Goal: Complete Application Form: Complete application form

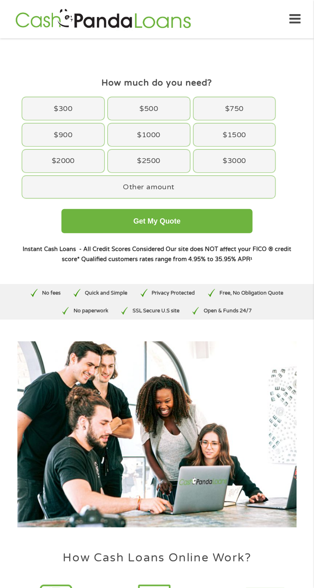
click at [149, 165] on div "$2500" at bounding box center [149, 161] width 82 height 23
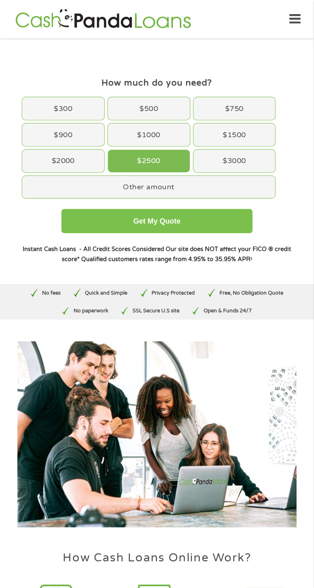
click at [187, 218] on button "Get My Quote" at bounding box center [156, 221] width 191 height 24
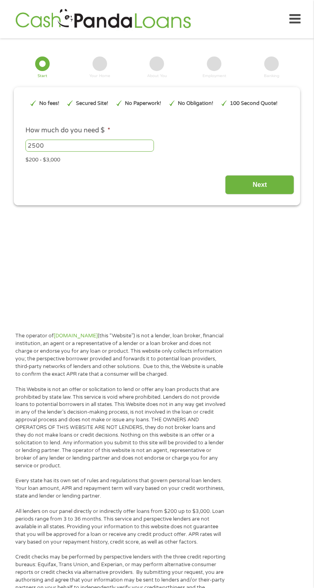
type input "EAIaIQobChMIl7m78uWIkAMVQi_OBx0EASIeEAAYASAEEgJ--_D_BwE"
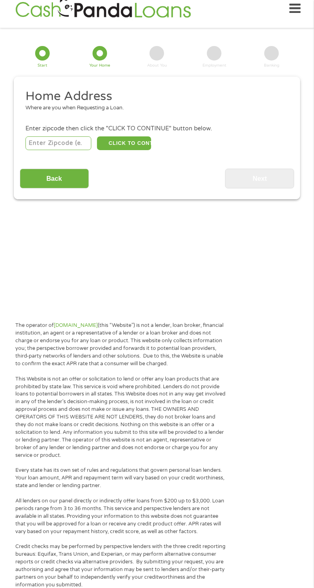
click at [47, 146] on input "number" at bounding box center [58, 143] width 66 height 14
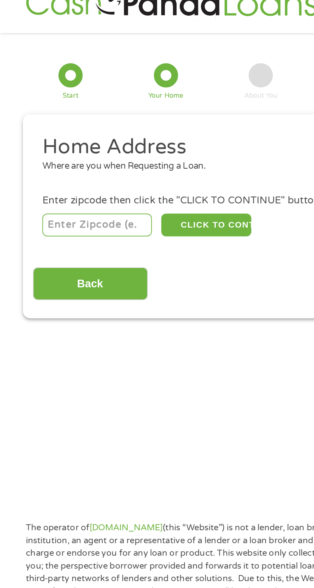
scroll to position [10, 0]
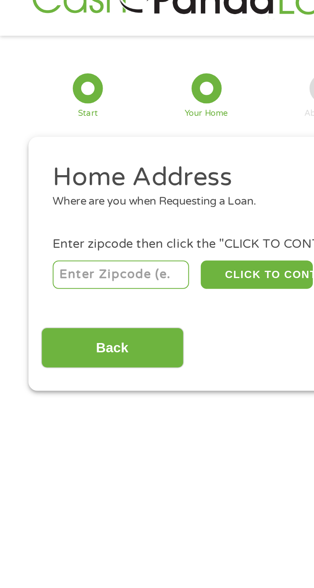
type input "38873"
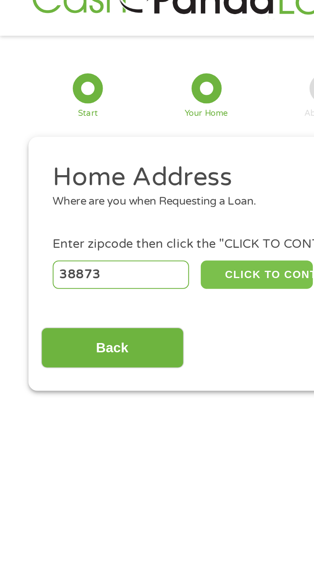
click at [127, 142] on button "CLICK TO CONTINUE" at bounding box center [124, 143] width 54 height 14
type input "38873"
type input "Tishomingo"
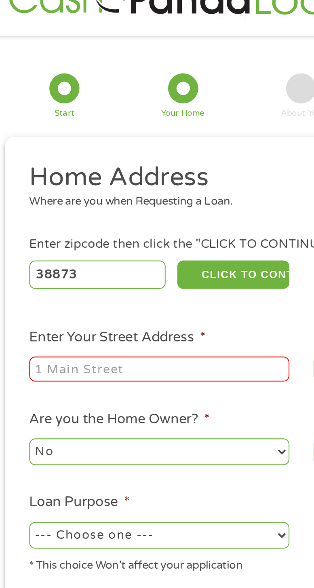
click at [42, 190] on input "Enter Your Street Address *" at bounding box center [88, 189] width 126 height 12
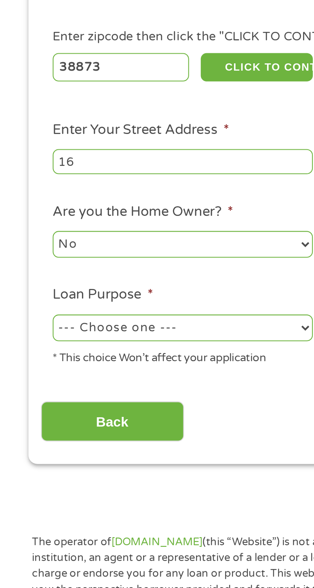
type input "1692 hwy 25"
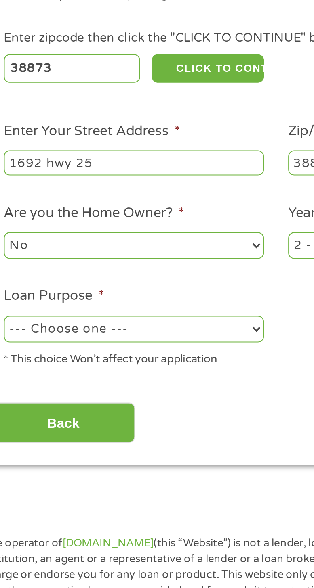
click at [76, 228] on select "No Yes" at bounding box center [88, 228] width 126 height 13
select select "yes"
click at [25, 223] on select "No Yes" at bounding box center [88, 228] width 126 height 13
click at [141, 269] on select "--- Choose one --- Pay Bills Debt Consolidation Home Improvement Major Purchase…" at bounding box center [88, 269] width 126 height 13
select select "shorttermcash"
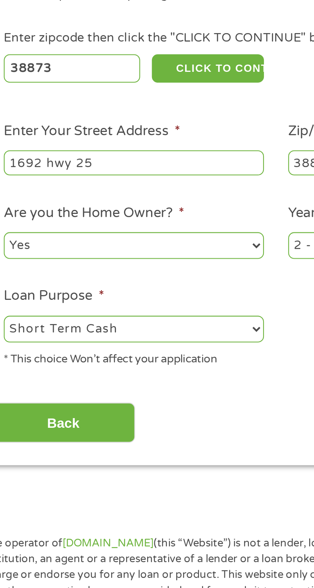
click at [25, 264] on select "--- Choose one --- Pay Bills Debt Consolidation Home Improvement Major Purchase…" at bounding box center [88, 269] width 126 height 13
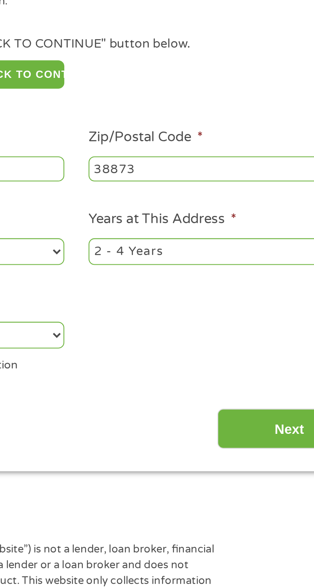
click at [216, 230] on select "1 Year or less 1 - 2 Years 2 - 4 Years Over 4 Years" at bounding box center [226, 228] width 126 height 13
select select "60months"
click at [163, 223] on select "1 Year or less 1 - 2 Years 2 - 4 Years Over 4 Years" at bounding box center [226, 228] width 126 height 13
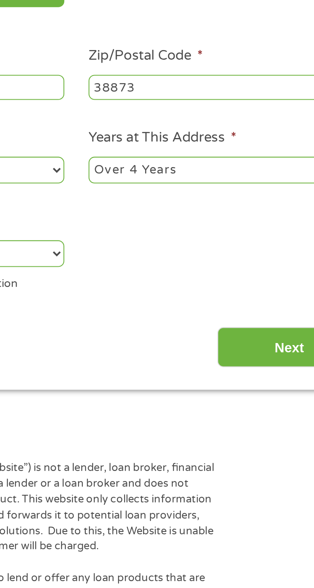
click at [248, 316] on input "Next" at bounding box center [259, 315] width 69 height 20
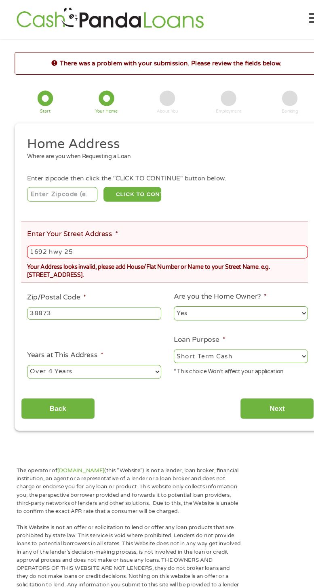
scroll to position [0, 0]
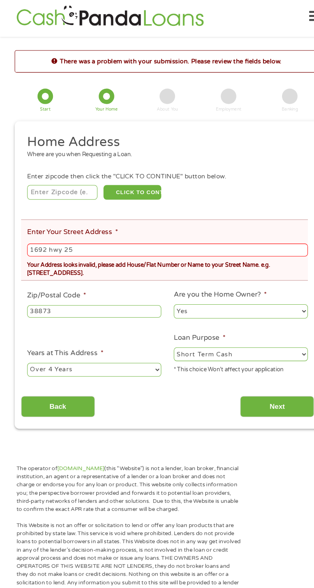
click at [90, 240] on input "1692 hwy 25" at bounding box center [156, 238] width 263 height 12
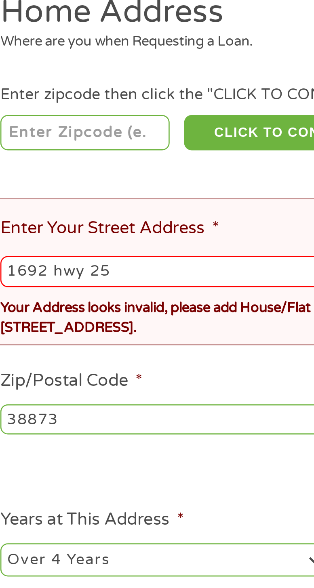
type input "1692 Hwy 25, TISHOMINGO, MS, 38873, USA"
type input "38873"
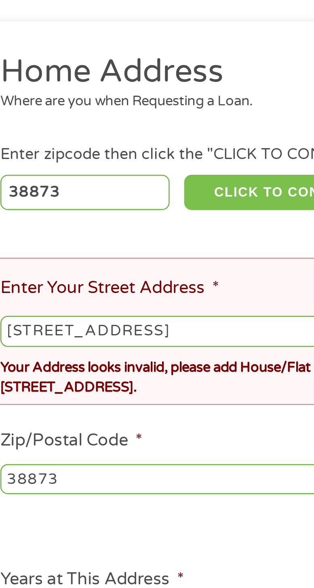
click at [117, 184] on button "CLICK TO CONTINUE" at bounding box center [124, 184] width 54 height 14
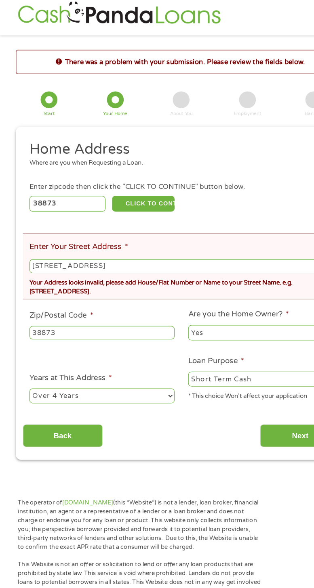
click at [57, 393] on input "Back" at bounding box center [54, 385] width 69 height 20
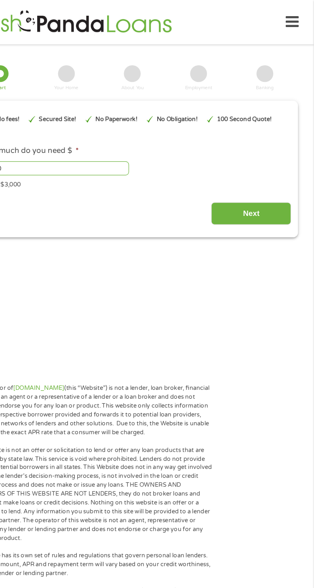
click at [264, 176] on input "Next" at bounding box center [259, 185] width 69 height 20
click at [257, 188] on input "Next" at bounding box center [259, 185] width 69 height 20
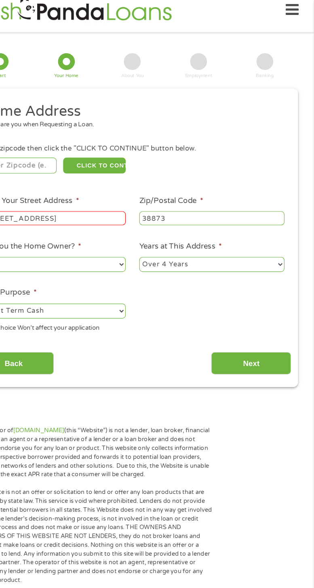
scroll to position [3, 3]
click at [262, 314] on input "Next" at bounding box center [259, 315] width 69 height 20
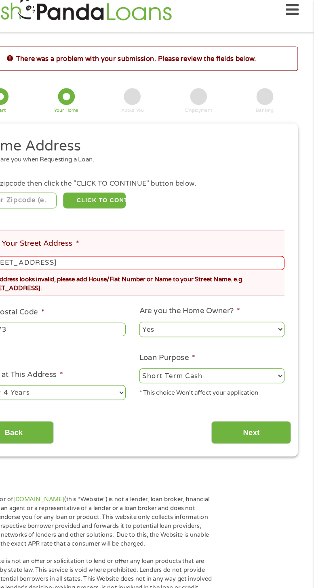
scroll to position [10, 0]
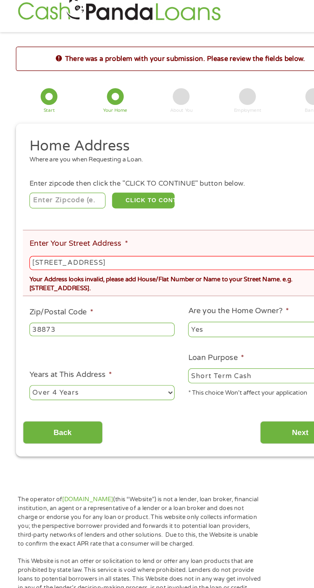
click at [180, 229] on input "1692 Hwy 25, TISHOMINGO, MS, 38873, USA" at bounding box center [156, 228] width 263 height 12
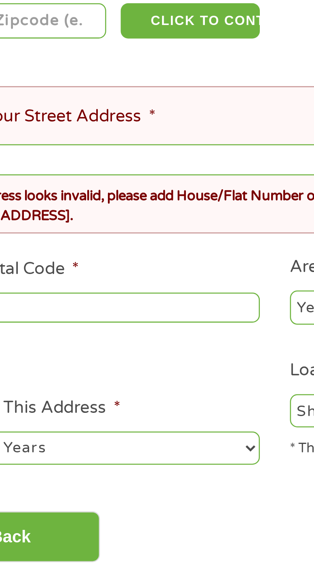
type input "1"
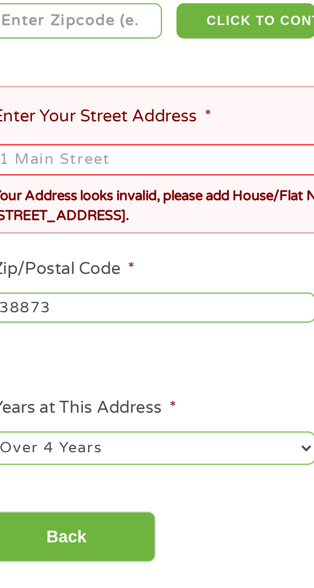
type input "1692 hwy 25"
type input "38873"
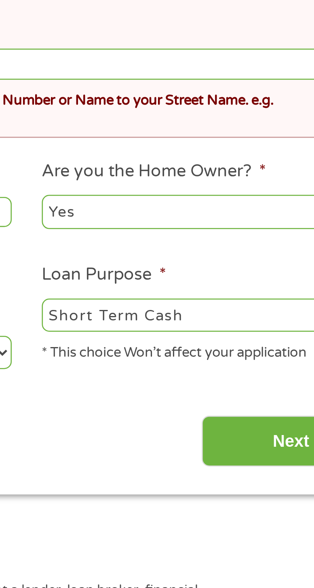
click at [250, 381] on input "Next" at bounding box center [259, 374] width 69 height 20
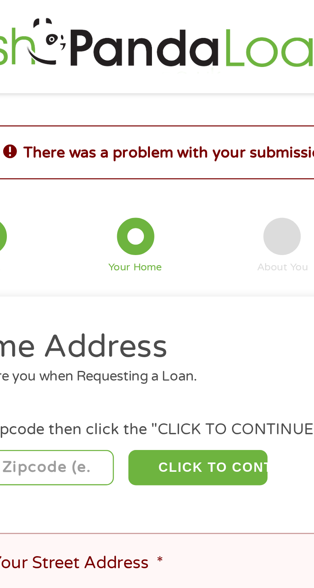
scroll to position [0, 0]
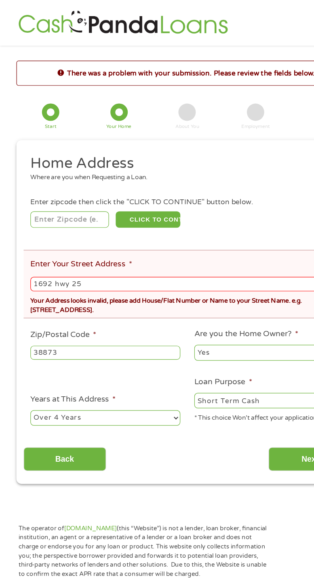
click at [170, 269] on ul "Home Address Where are you when Requesting a Loan. Enter zipcode then click the…" at bounding box center [157, 246] width 274 height 235
click at [55, 186] on input "number" at bounding box center [58, 184] width 66 height 14
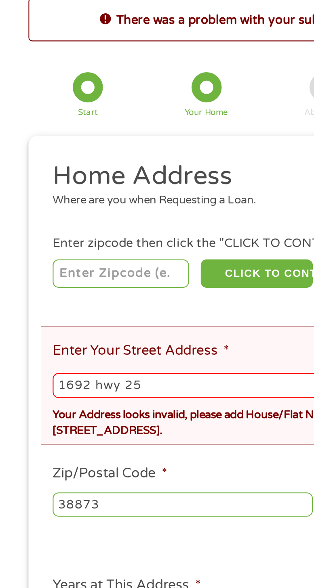
type input "38873"
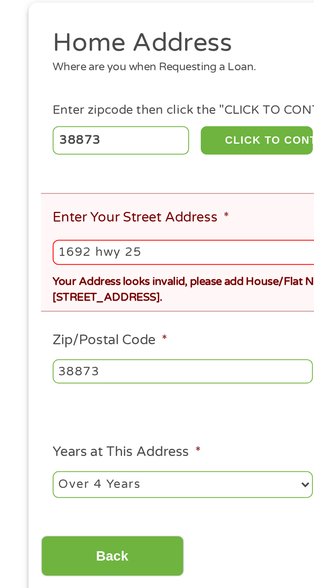
click at [85, 241] on input "1692 hwy 25" at bounding box center [156, 238] width 263 height 12
click at [98, 254] on div "Your Address looks invalid, please add House/Flat Number or Name to your Street…" at bounding box center [156, 254] width 263 height 19
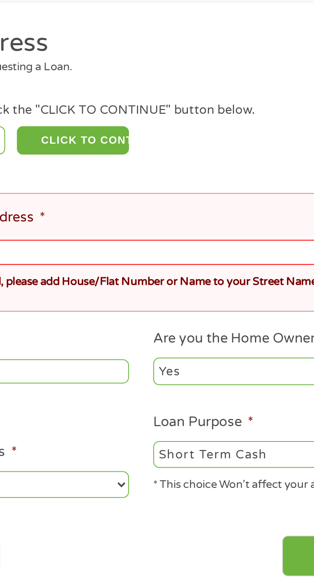
click at [230, 384] on input "Next" at bounding box center [259, 385] width 69 height 20
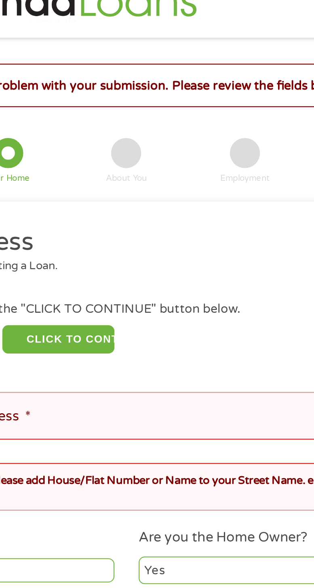
scroll to position [10, 0]
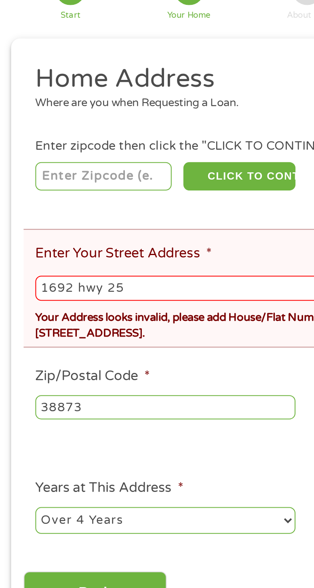
click at [81, 228] on input "1692 hwy 25" at bounding box center [156, 228] width 263 height 12
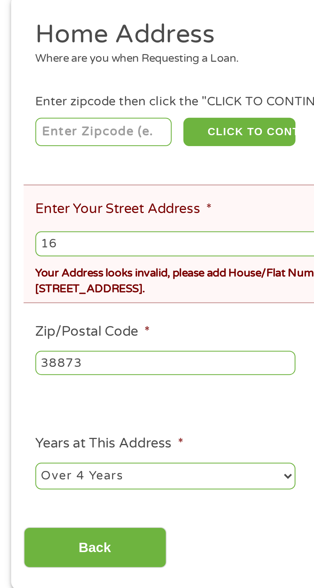
type input "1"
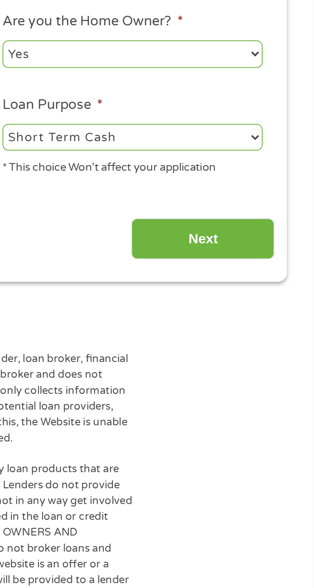
type input "Patricia Dawson 1692 hwy 25"
click at [274, 375] on input "Next" at bounding box center [259, 374] width 69 height 20
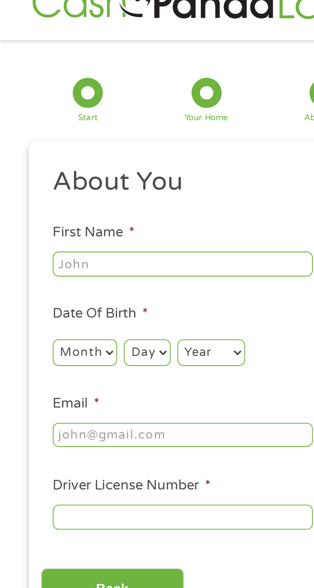
click at [51, 138] on input "First Name *" at bounding box center [88, 136] width 126 height 12
type input "Patricia"
type input "Dawson"
type input "trishadawson0@gmail.com"
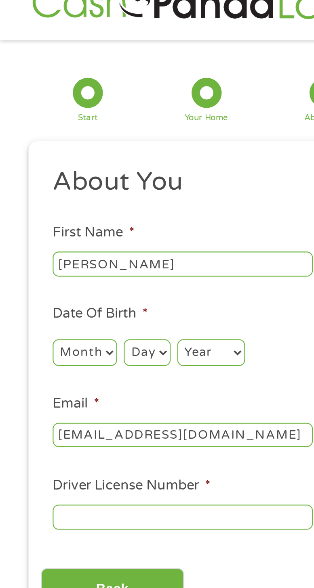
type input "(662) 279-3106"
click at [52, 177] on select "Month 1 2 3 4 5 6 7 8 9 10 11 12" at bounding box center [40, 178] width 31 height 13
select select "11"
click at [25, 173] on select "Month 1 2 3 4 5 6 7 8 9 10 11 12" at bounding box center [40, 178] width 31 height 13
click at [74, 180] on select "Day 1 2 3 4 5 6 7 8 9 10 11 12 13 14 15 16 17 18 19 20 21 22 23 24 25 26 27 28 …" at bounding box center [71, 178] width 22 height 13
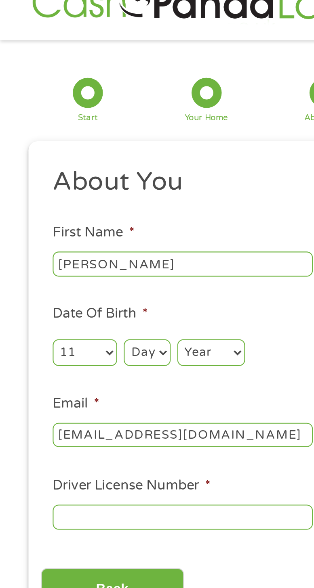
select select "23"
click at [60, 173] on select "Day 1 2 3 4 5 6 7 8 9 10 11 12 13 14 15 16 17 18 19 20 21 22 23 24 25 26 27 28 …" at bounding box center [71, 178] width 22 height 13
click at [112, 181] on select "Year 2007 2006 2005 2004 2003 2002 2001 2000 1999 1998 1997 1996 1995 1994 1993…" at bounding box center [102, 178] width 33 height 13
select select "1956"
click at [86, 173] on select "Year 2007 2006 2005 2004 2003 2002 2001 2000 1999 1998 1997 1996 1995 1994 1993…" at bounding box center [102, 178] width 33 height 13
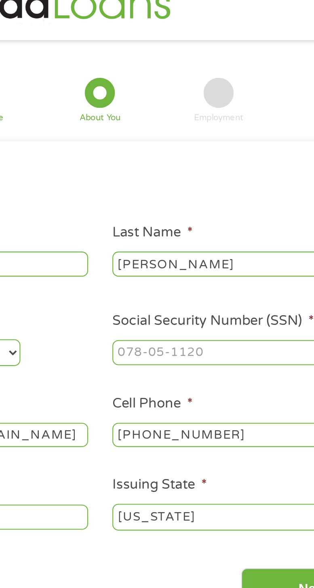
click at [174, 180] on input "Social Security Number (SSN) *" at bounding box center [226, 179] width 126 height 12
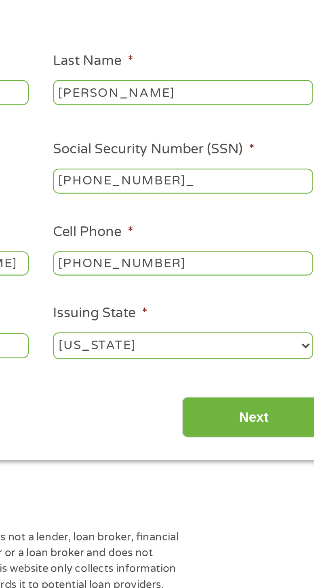
type input "426-06-1889"
click at [178, 223] on input "(662) 279-3106" at bounding box center [226, 219] width 126 height 12
type input "(662) 740-6533"
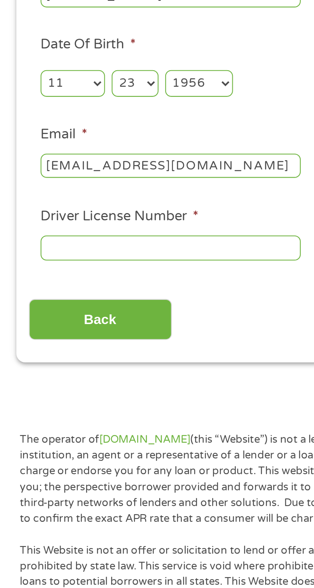
click at [38, 261] on input "Driver License Number *" at bounding box center [88, 258] width 126 height 12
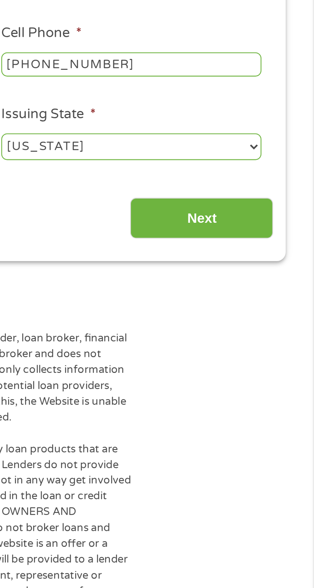
type input "426061889"
click at [274, 293] on input "Next" at bounding box center [259, 293] width 69 height 20
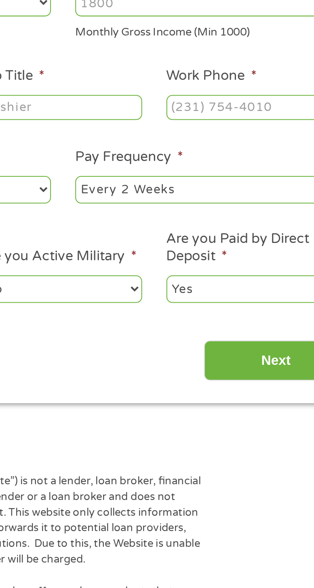
click at [220, 229] on select "--- Choose one --- Every 2 Weeks Every Week Monthly Semi-Monthly" at bounding box center [226, 226] width 126 height 13
select select "monthly"
click at [163, 221] on select "--- Choose one --- Every 2 Weeks Every Week Monthly Semi-Monthly" at bounding box center [226, 226] width 126 height 13
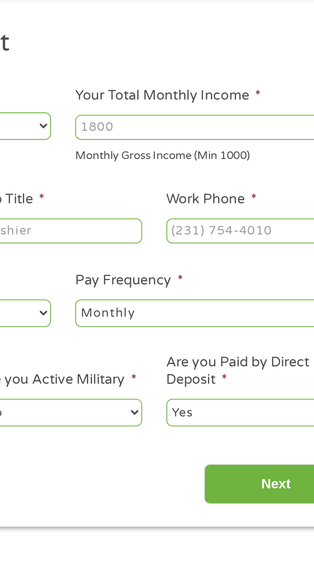
click at [234, 185] on input "Work Phone *" at bounding box center [246, 187] width 79 height 12
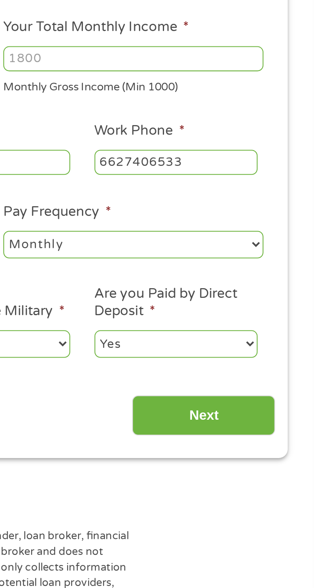
type input "(662) 740-6533"
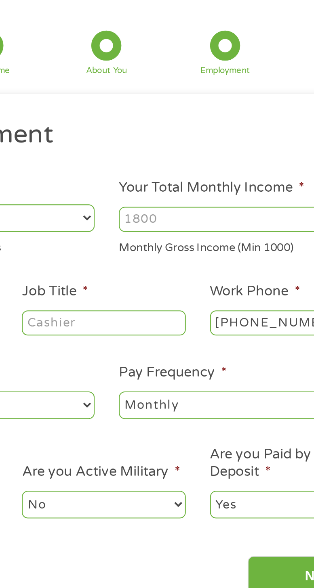
click at [183, 137] on input "Your Total Monthly Income *" at bounding box center [226, 137] width 126 height 12
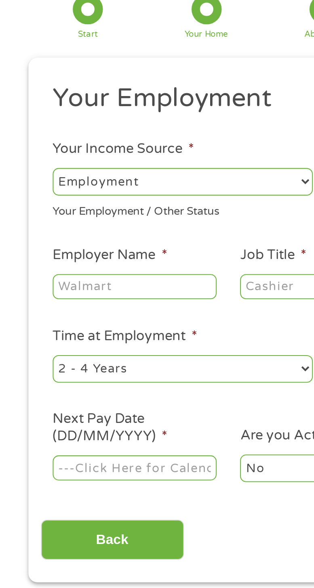
type input "2030"
click at [83, 139] on select "--- Choose one --- Employment Self Employed Benefits" at bounding box center [88, 136] width 126 height 13
select select "benefits"
click at [25, 130] on select "--- Choose one --- Employment Self Employed Benefits" at bounding box center [88, 136] width 126 height 13
type input "Other"
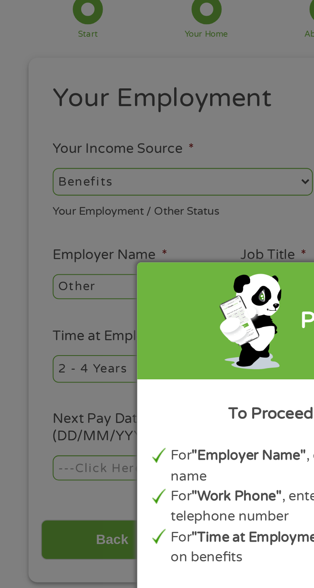
click at [134, 113] on div "Panda Tips To Proceed, Please Enter: For "Employer Name" , enter your benefit p…" at bounding box center [157, 294] width 314 height 588
click at [15, 297] on div "Panda Tips To Proceed, Please Enter: For "Employer Name" , enter your benefit p…" at bounding box center [157, 294] width 314 height 588
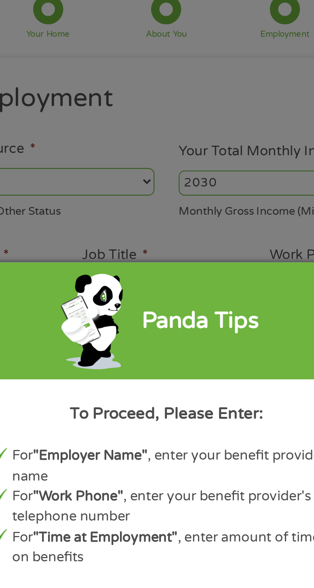
click at [207, 96] on div "Panda Tips To Proceed, Please Enter: For "Employer Name" , enter your benefit p…" at bounding box center [157, 294] width 314 height 588
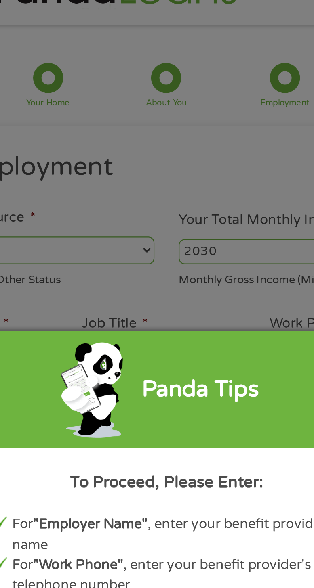
scroll to position [0, 0]
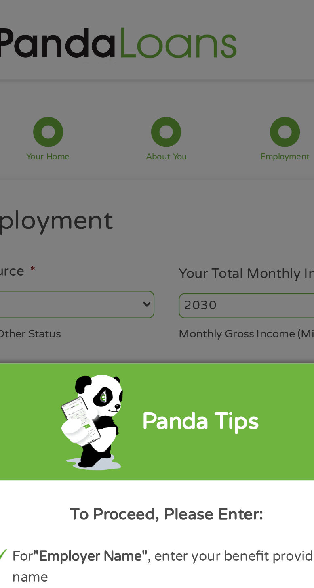
click at [148, 118] on div "Panda Tips To Proceed, Please Enter: For "Employer Name" , enter your benefit p…" at bounding box center [157, 294] width 314 height 588
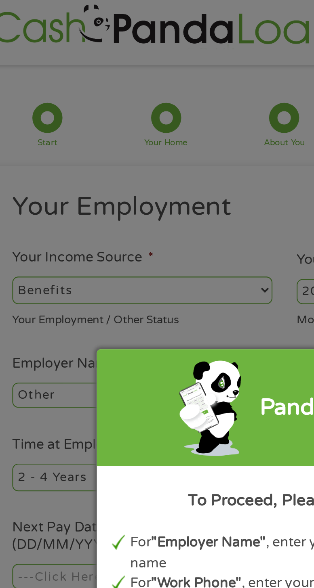
click at [136, 172] on div "Panda Tips To Proceed, Please Enter: For "Employer Name" , enter your benefit p…" at bounding box center [157, 294] width 314 height 588
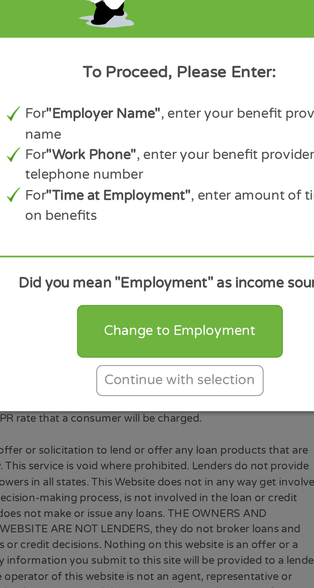
click at [155, 397] on div "Continue with selection" at bounding box center [157, 397] width 81 height 15
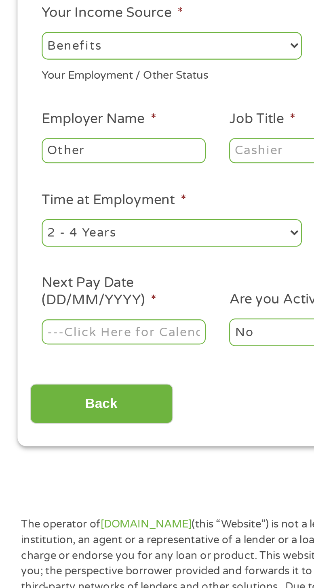
click at [132, 236] on select "--- Choose one --- 1 Year or less 1 - 2 Years 2 - 4 Years Over 4 Years" at bounding box center [88, 237] width 126 height 13
select select "60months"
click at [25, 232] on select "--- Choose one --- 1 Year or less 1 - 2 Years 2 - 4 Years Over 4 Years" at bounding box center [88, 237] width 126 height 13
click at [75, 198] on input "Other" at bounding box center [64, 198] width 79 height 12
type input "O"
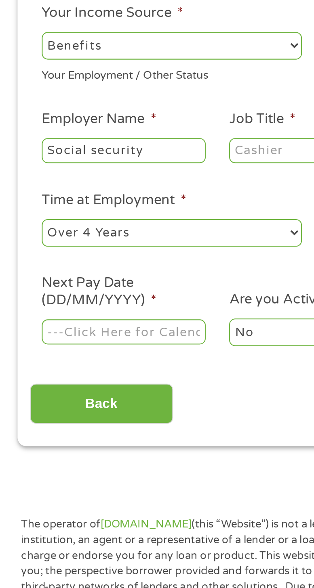
type input "Social security"
click at [40, 274] on label "Next Pay Date (DD/MM/YYYY) *" at bounding box center [64, 265] width 79 height 17
click at [40, 279] on input "Next Pay Date (DD/MM/YYYY) *" at bounding box center [64, 285] width 79 height 12
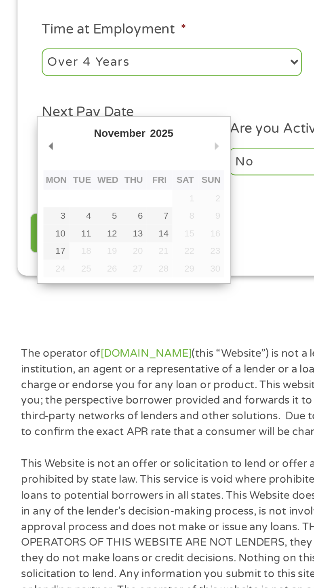
type input "03/11/2025"
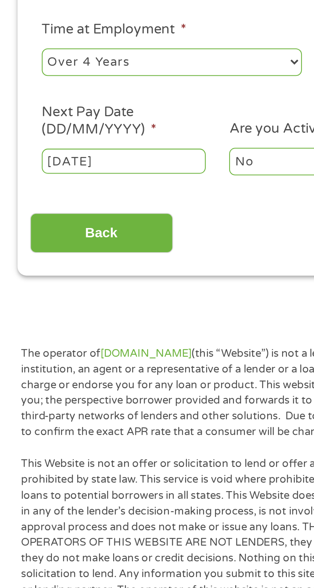
click at [88, 280] on input "03/11/2025" at bounding box center [64, 285] width 79 height 12
click at [76, 286] on input "03/11/2025" at bounding box center [64, 285] width 79 height 12
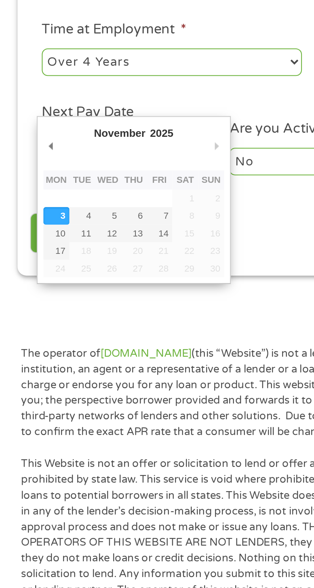
click at [67, 271] on select "January February March April May June July August September October November De…" at bounding box center [76, 272] width 52 height 9
click at [50, 268] on select "January February March April May June July August September October November De…" at bounding box center [76, 272] width 52 height 9
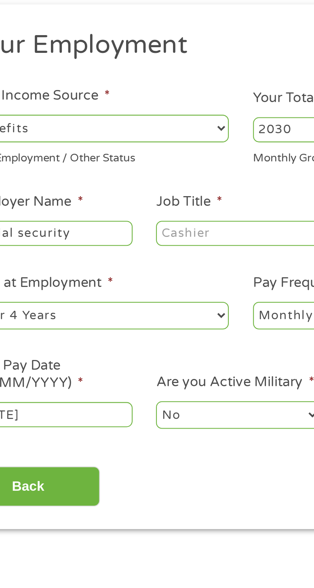
click at [147, 195] on input "Job Title *" at bounding box center [155, 198] width 79 height 12
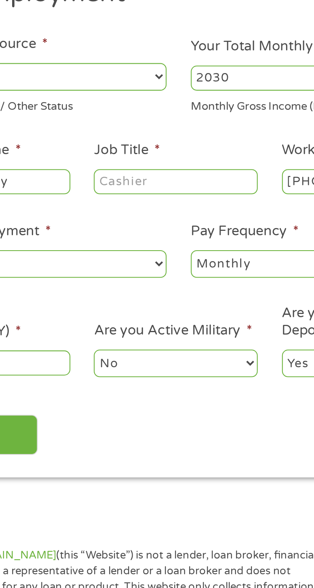
click at [152, 197] on input "Job Title *" at bounding box center [155, 198] width 79 height 12
click at [149, 198] on input "Retutee" at bounding box center [155, 198] width 79 height 12
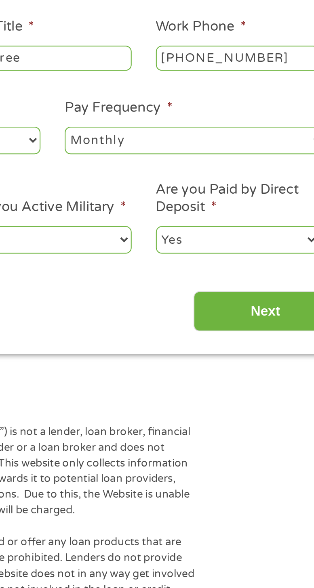
type input "Retiree"
click at [245, 316] on input "Next" at bounding box center [259, 320] width 69 height 20
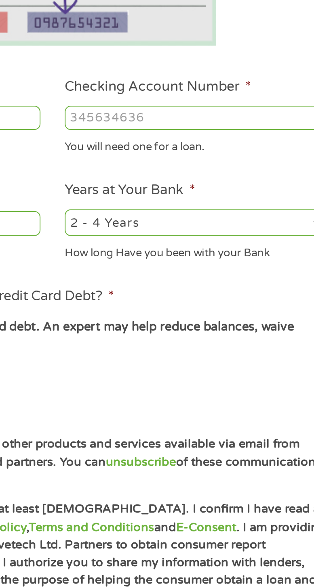
scroll to position [3, 3]
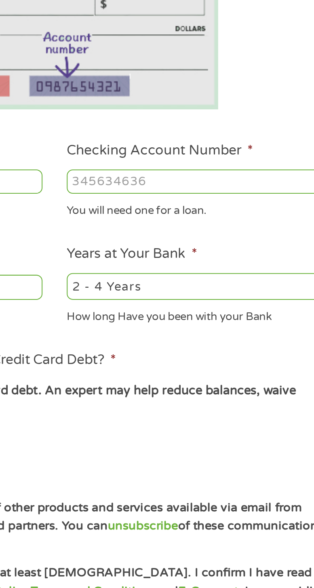
click at [209, 227] on input "Checking Account Number *" at bounding box center [226, 227] width 126 height 12
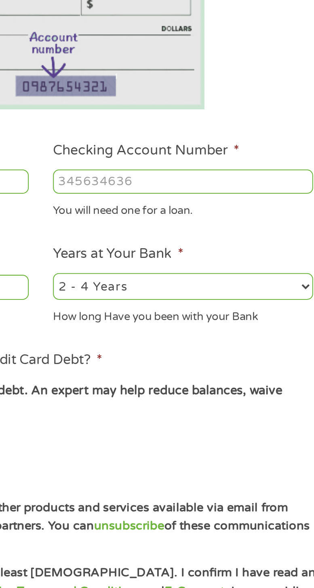
click at [209, 227] on input "Checking Account Number *" at bounding box center [226, 227] width 126 height 12
click at [211, 228] on input "Checking Account Number *" at bounding box center [226, 227] width 126 height 12
click at [208, 230] on input "Checking Account Number *" at bounding box center [226, 227] width 126 height 12
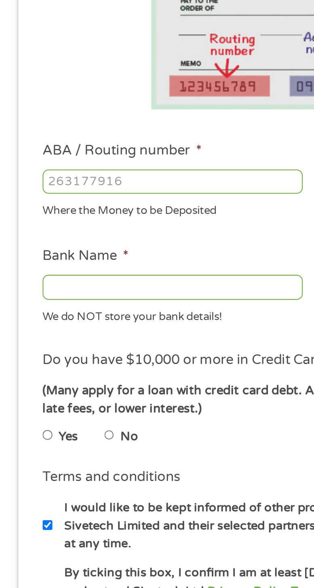
type input "756962"
click at [36, 229] on input "ABA / Routing number *" at bounding box center [88, 227] width 126 height 12
type input "084202251"
type input "GUARANTY BANK TRUST"
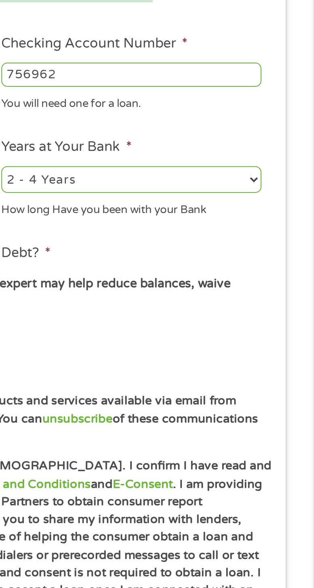
scroll to position [10, 0]
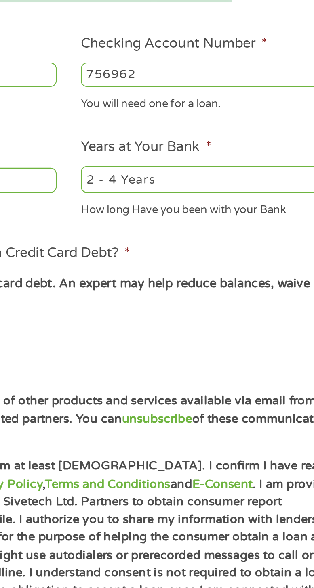
type input "084202251"
click at [220, 278] on select "2 - 4 Years 6 - 12 Months 1 - 2 Years Over 4 Years" at bounding box center [226, 277] width 126 height 13
select select "60months"
click at [163, 271] on select "2 - 4 Years 6 - 12 Months 1 - 2 Years Over 4 Years" at bounding box center [226, 277] width 126 height 13
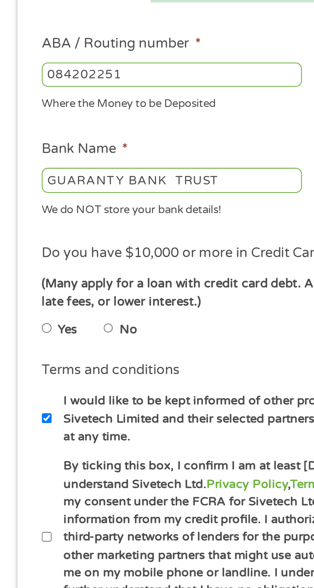
click at [60, 348] on input "No" at bounding box center [57, 349] width 5 height 10
radio input "true"
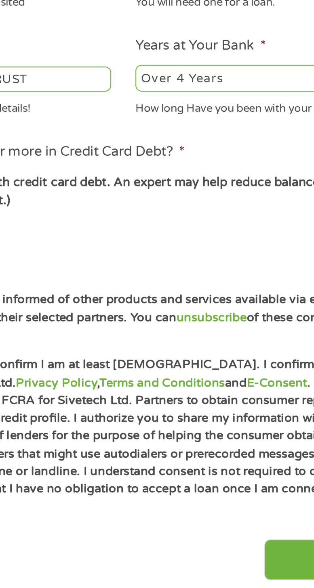
click at [232, 502] on input "Next" at bounding box center [259, 510] width 69 height 20
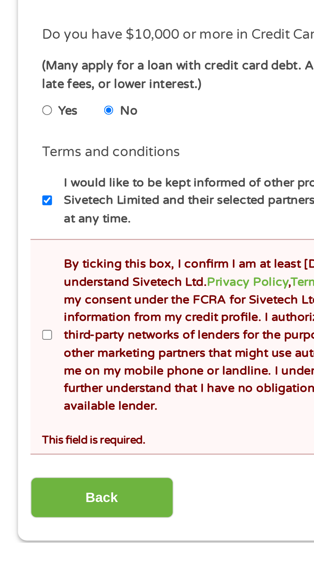
click at [35, 487] on label "By ticking this box, I confirm I am at least 18 years old. I confirm I have rea…" at bounding box center [161, 487] width 263 height 77
click at [30, 487] on input "By ticking this box, I confirm I am at least 18 years old. I confirm I have rea…" at bounding box center [27, 488] width 5 height 10
checkbox input "true"
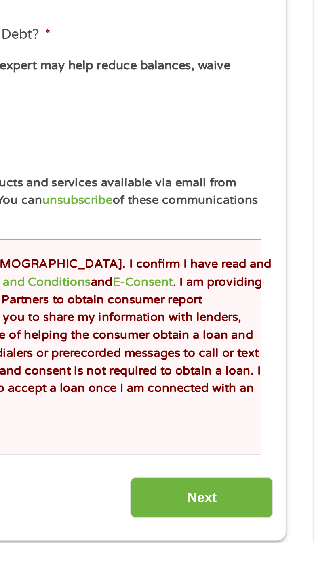
click at [270, 559] on input "Next" at bounding box center [259, 567] width 69 height 20
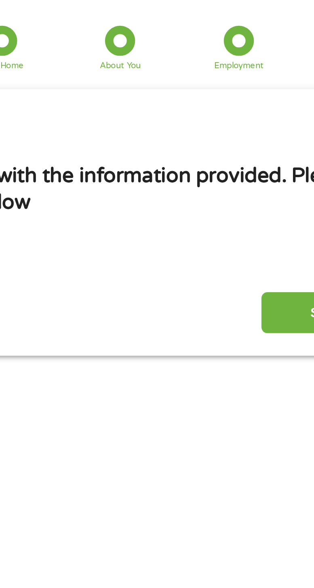
scroll to position [0, 0]
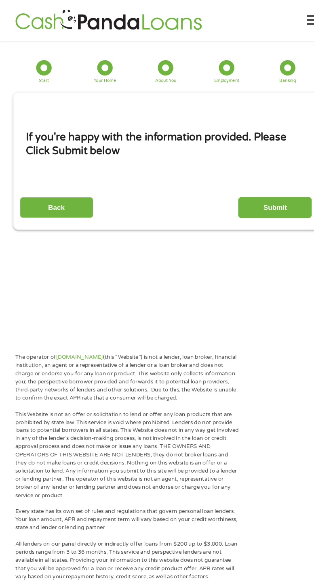
click at [264, 190] on input "Submit" at bounding box center [259, 195] width 69 height 20
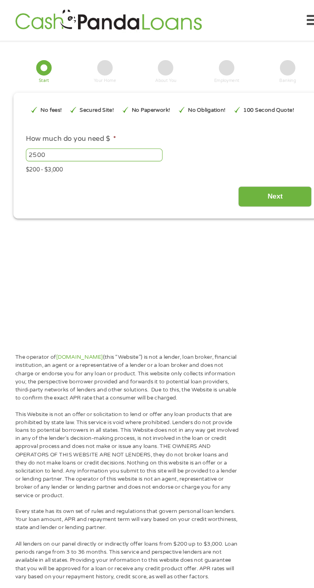
type input "EAIaIQobChMIl7m78uWIkAMVQi_OBx0EASIeEAAYASAEEgJ--_D_BwE"
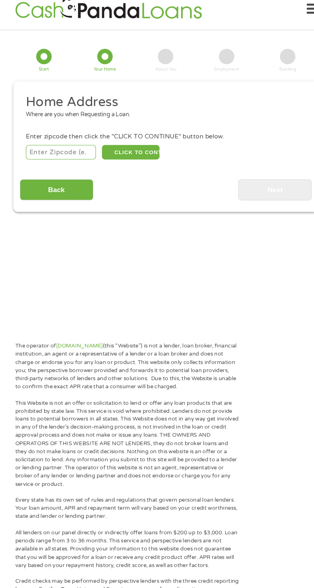
scroll to position [3, 3]
click at [53, 144] on input "number" at bounding box center [58, 143] width 66 height 14
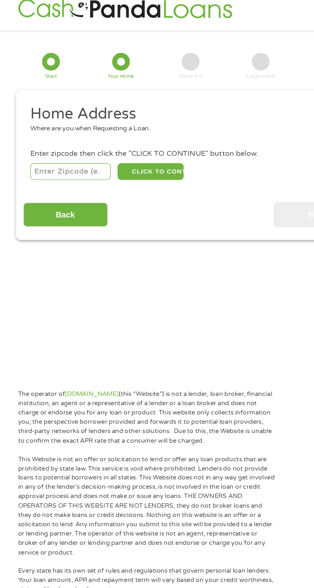
scroll to position [10, 0]
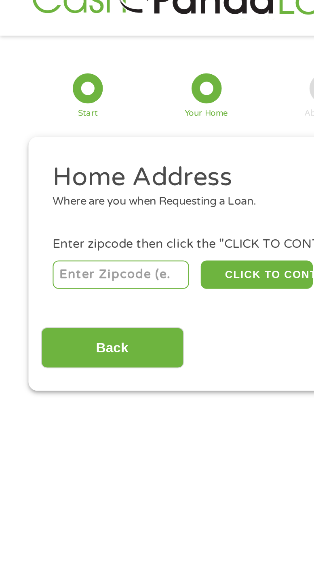
type input "38873"
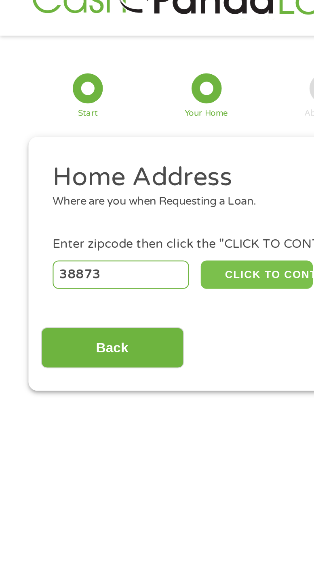
click at [130, 142] on button "CLICK TO CONTINUE" at bounding box center [124, 143] width 54 height 14
type input "38873"
type input "Tishomingo"
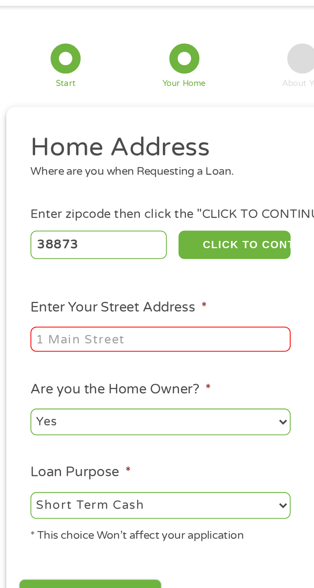
click at [44, 192] on input "Enter Your Street Address *" at bounding box center [88, 189] width 126 height 12
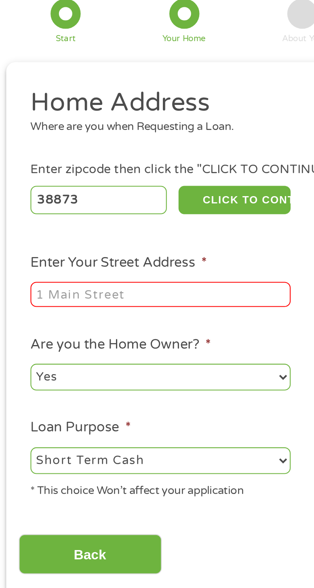
type input "1692 hwy 25"
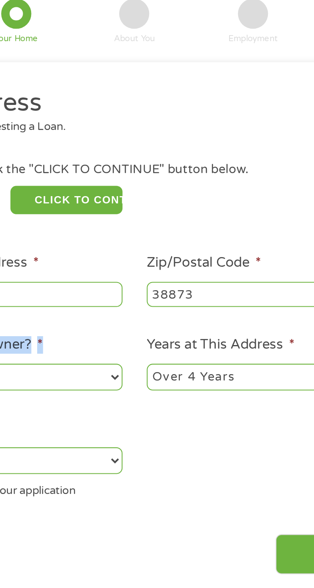
click at [238, 193] on input "38873" at bounding box center [226, 189] width 126 height 12
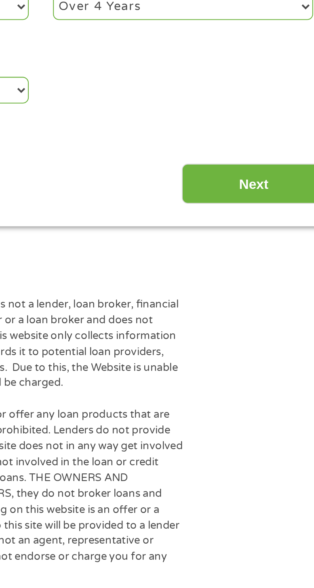
click at [266, 316] on input "Next" at bounding box center [259, 315] width 69 height 20
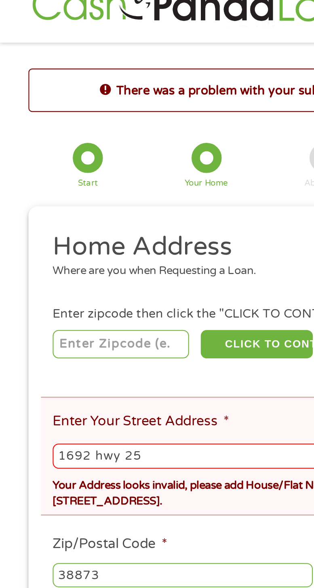
scroll to position [1, 0]
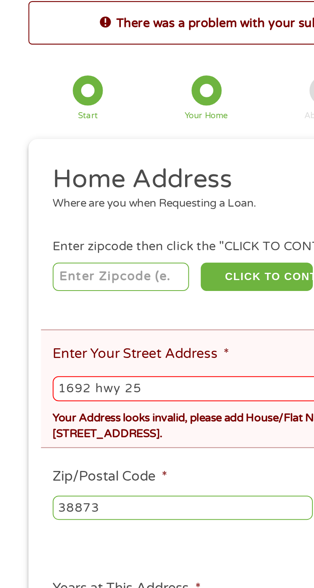
click at [48, 185] on input "number" at bounding box center [58, 183] width 66 height 14
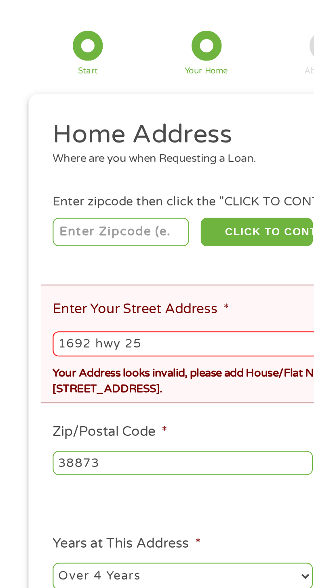
type input "38873"
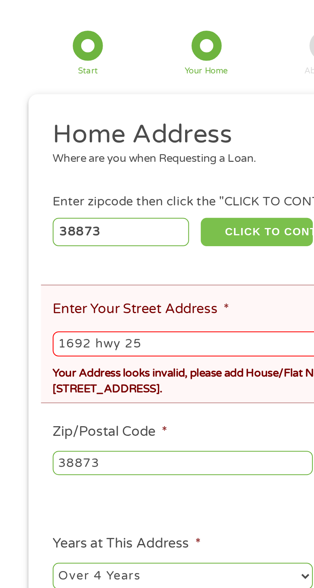
click at [130, 178] on button "CLICK TO CONTINUE" at bounding box center [124, 183] width 54 height 14
